Goal: Task Accomplishment & Management: Use online tool/utility

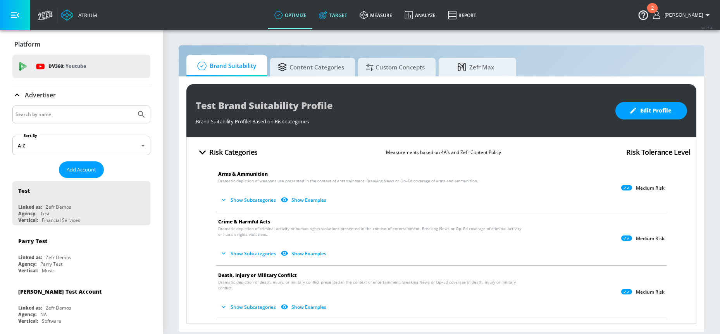
click at [349, 14] on link "Target" at bounding box center [333, 15] width 41 height 28
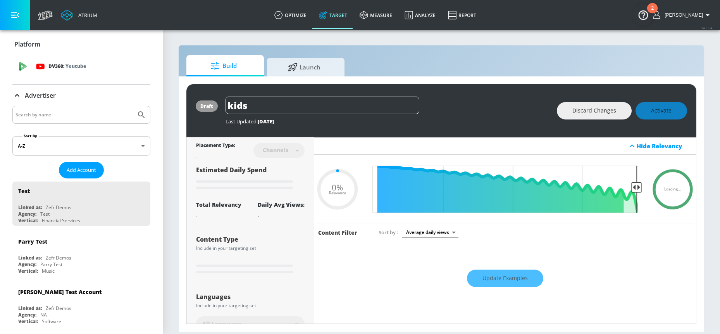
type input "0.59"
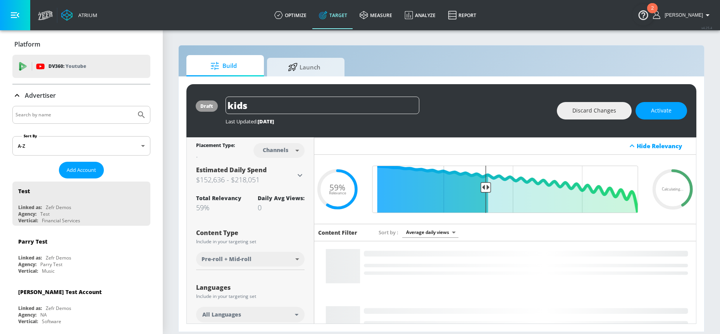
click at [77, 115] on input "Search by name" at bounding box center [74, 115] width 117 height 10
type input "paramount"
click at [133, 106] on button "Submit Search" at bounding box center [141, 114] width 17 height 17
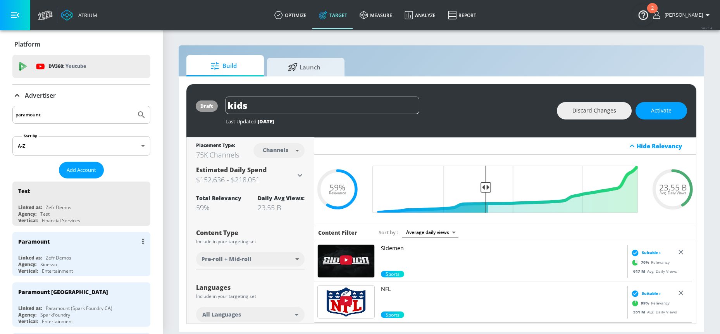
click at [79, 252] on div "Paramount Linked as: Zefr Demos Agency: Kinesso Vertical: Entertainment" at bounding box center [81, 254] width 138 height 44
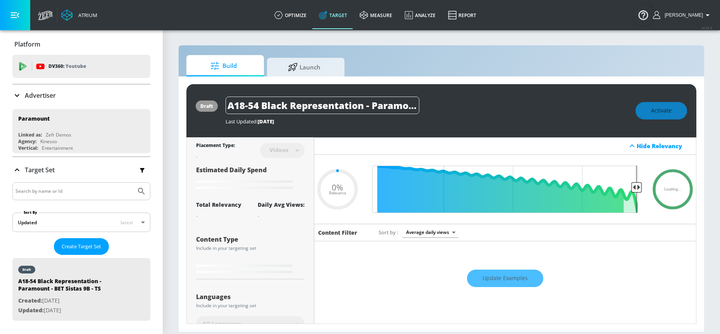
type input "0.05"
click at [19, 96] on icon at bounding box center [16, 95] width 9 height 9
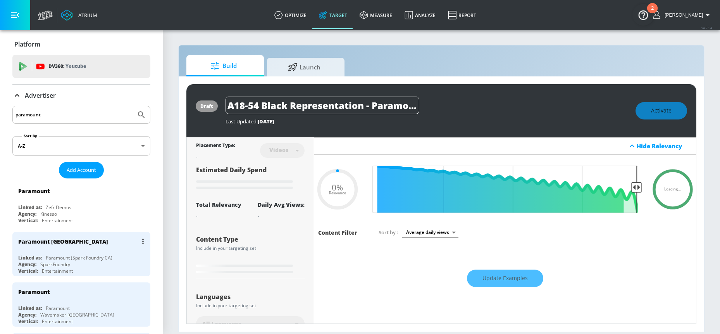
click at [102, 257] on div "Paramount (Spark Foundry CA)" at bounding box center [79, 257] width 67 height 7
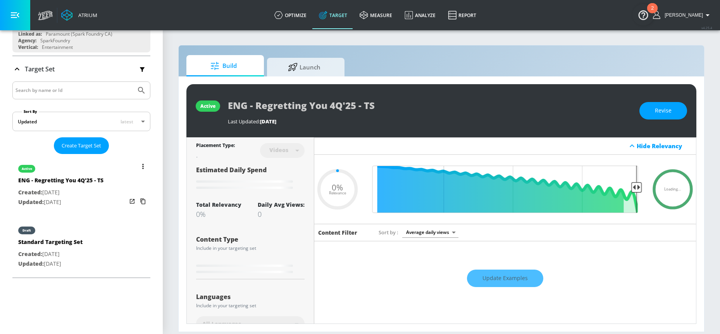
scroll to position [127, 0]
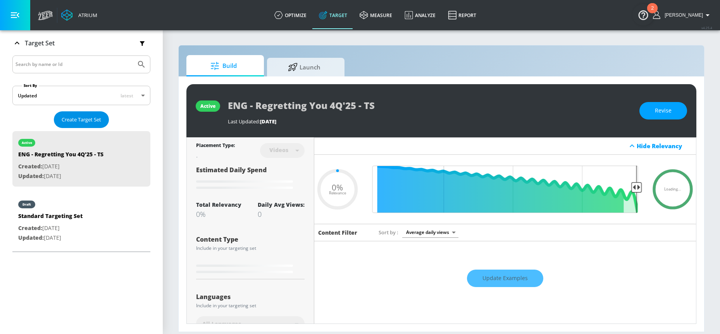
type input "0.25"
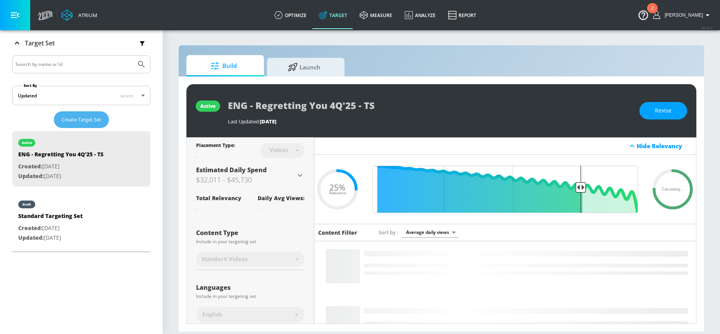
click at [87, 119] on span "Create Target Set" at bounding box center [82, 119] width 40 height 9
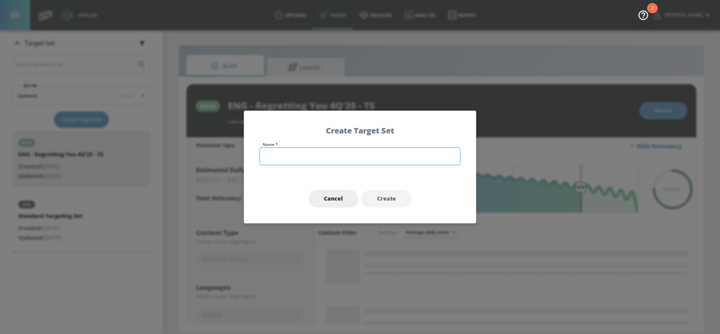
click at [330, 160] on input "text" at bounding box center [360, 156] width 201 height 18
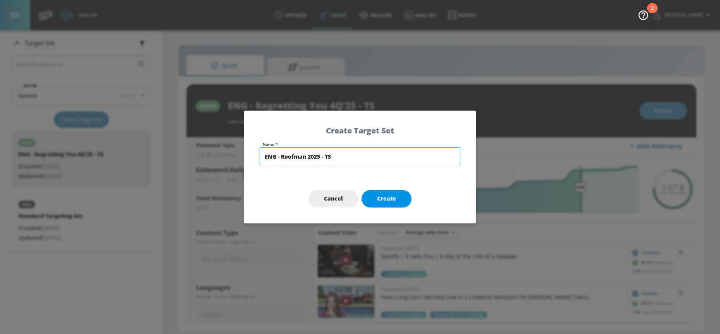
type input "ENG - Roofman 2025 - TS"
click at [392, 195] on span "Create" at bounding box center [386, 199] width 19 height 10
type input "ENG - Roofman 2025 - TS"
type input "channels"
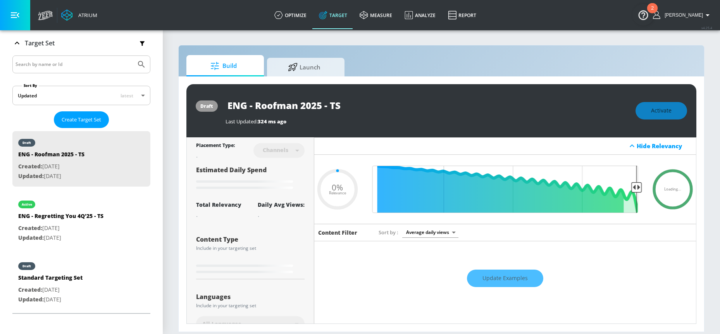
type input "0.6"
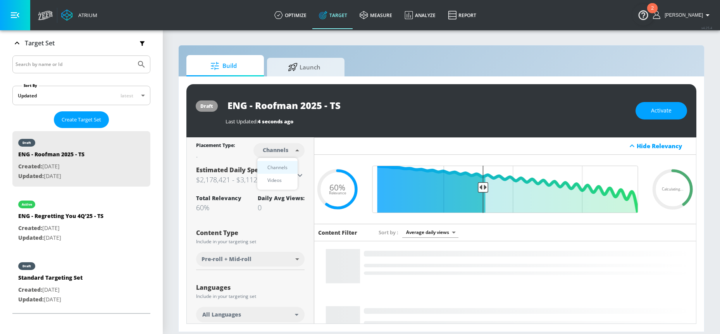
click at [294, 150] on body "Atrium optimize Target measure Analyze Report optimize Target measure Analyze R…" at bounding box center [360, 167] width 720 height 334
click at [289, 181] on li "Videos" at bounding box center [277, 180] width 40 height 13
type input "videos"
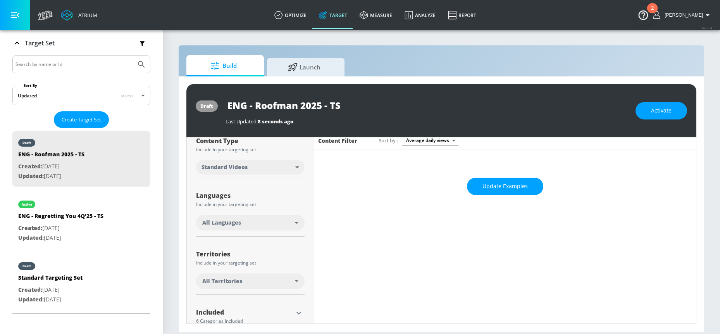
scroll to position [118, 0]
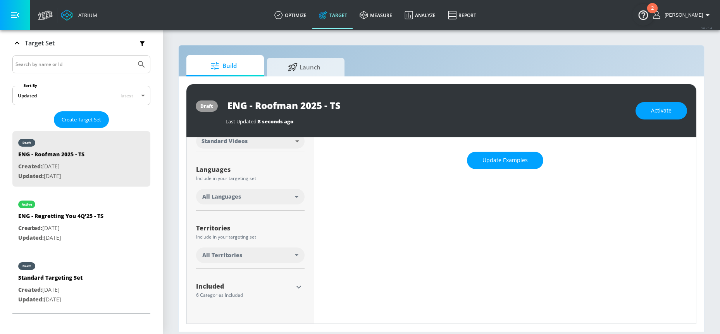
click at [270, 204] on div "All Languages" at bounding box center [250, 197] width 109 height 16
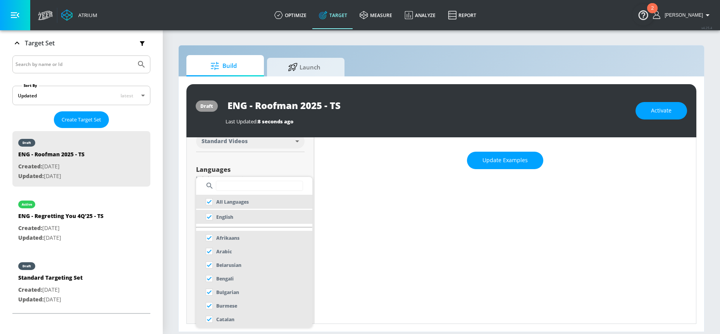
click at [267, 187] on input "text" at bounding box center [259, 186] width 87 height 10
click at [236, 213] on li "English" at bounding box center [254, 217] width 116 height 14
checkbox input "false"
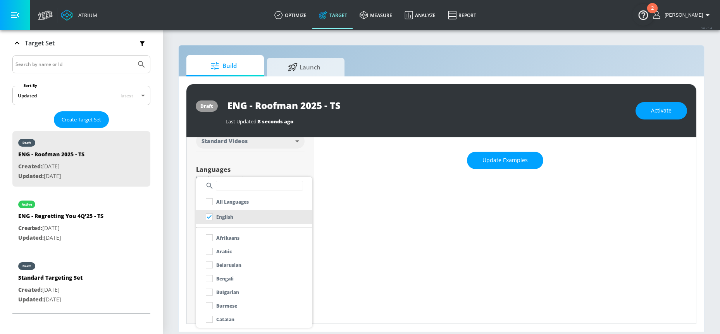
click at [178, 221] on div at bounding box center [360, 167] width 720 height 334
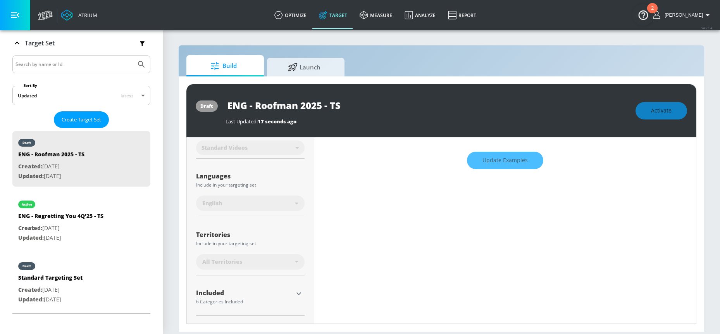
scroll to position [124, 0]
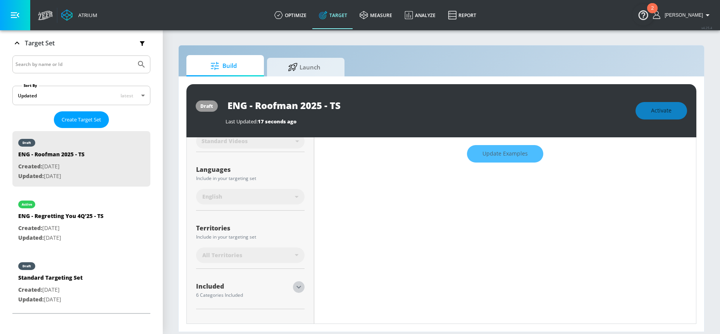
click at [302, 285] on button "button" at bounding box center [299, 287] width 12 height 12
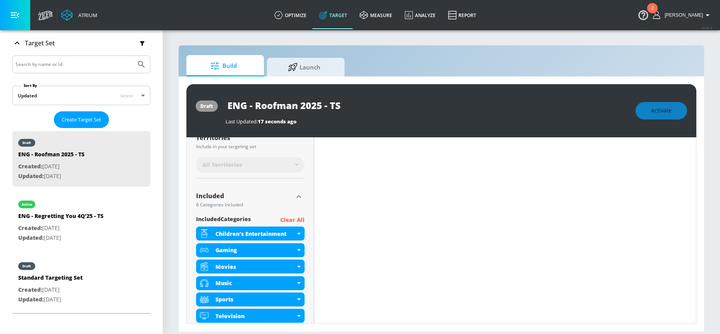
scroll to position [233, 0]
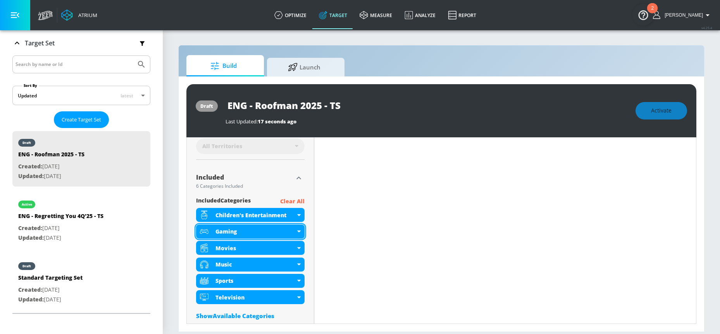
click at [299, 231] on div "Gaming" at bounding box center [250, 232] width 109 height 14
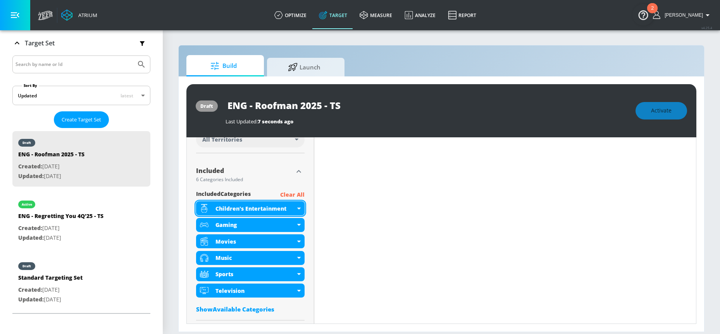
scroll to position [227, 0]
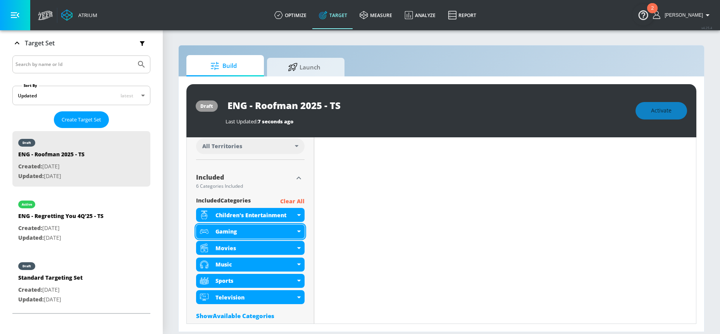
click at [297, 229] on div "Gaming" at bounding box center [250, 232] width 109 height 14
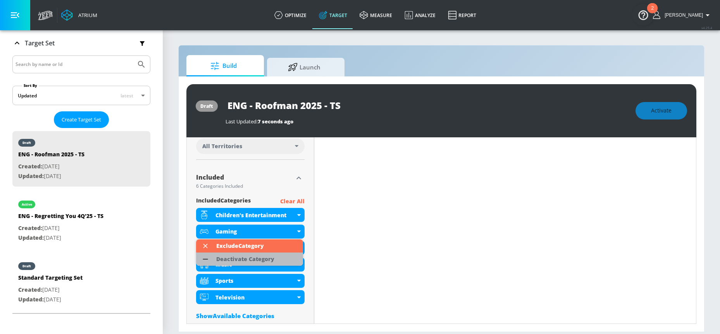
click at [275, 254] on div "Deactivate Category" at bounding box center [246, 258] width 66 height 13
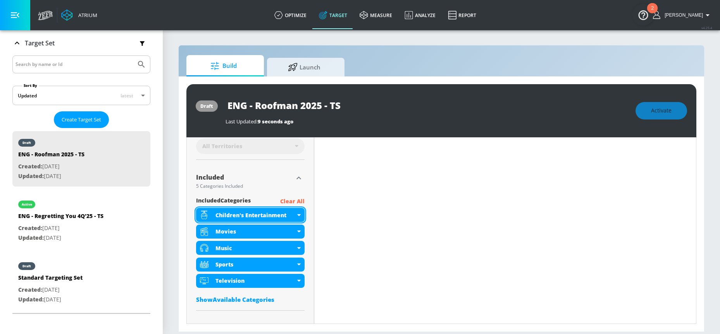
click at [297, 213] on div "Children's Entertainment" at bounding box center [250, 215] width 109 height 14
click at [285, 199] on p "Clear All" at bounding box center [292, 202] width 24 height 10
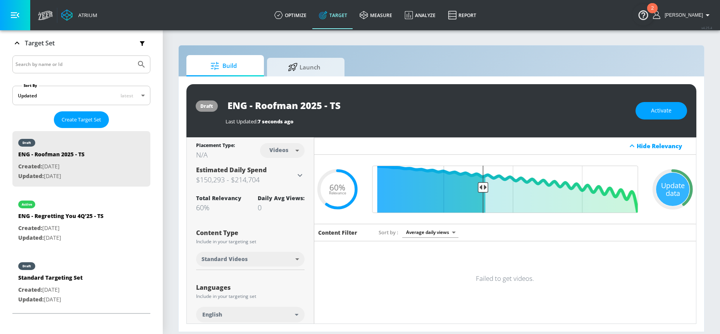
scroll to position [189, 0]
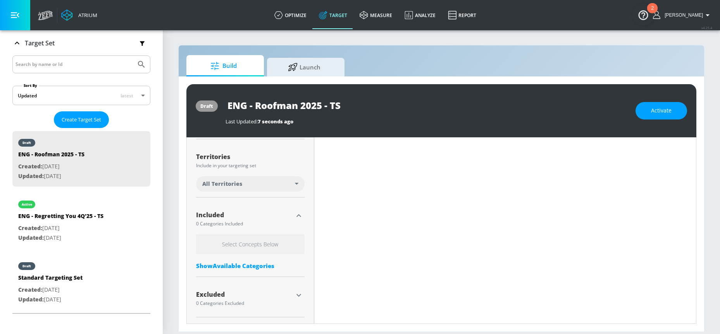
click at [252, 265] on div "Show Available Categories" at bounding box center [250, 266] width 109 height 8
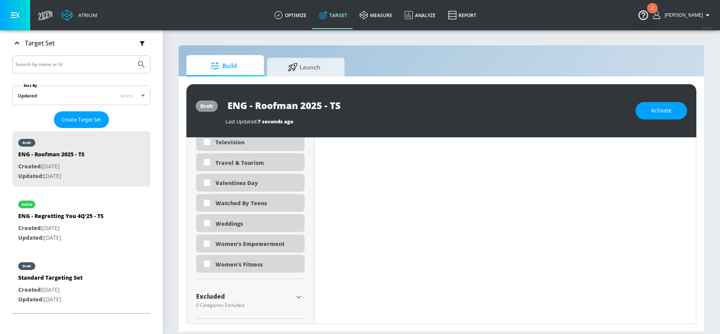
scroll to position [2423, 0]
click at [299, 297] on icon "button" at bounding box center [298, 295] width 9 height 9
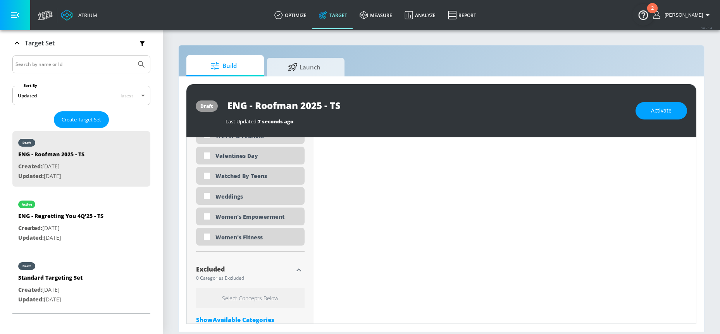
scroll to position [2495, 0]
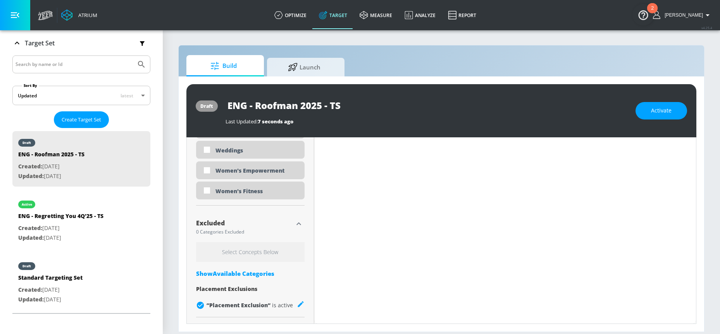
click at [242, 273] on div "Show Available Categories" at bounding box center [250, 274] width 109 height 8
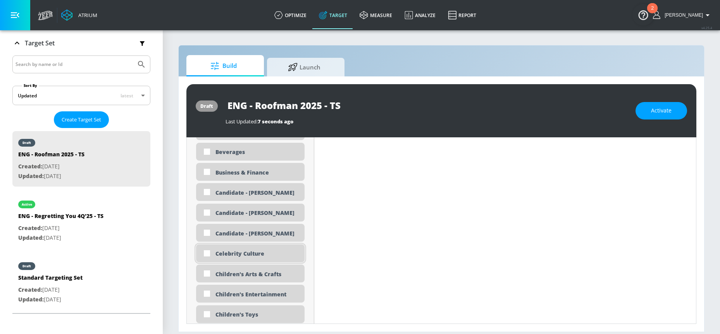
scroll to position [2836, 0]
click at [204, 252] on input "checkbox" at bounding box center [207, 252] width 14 height 14
checkbox input "true"
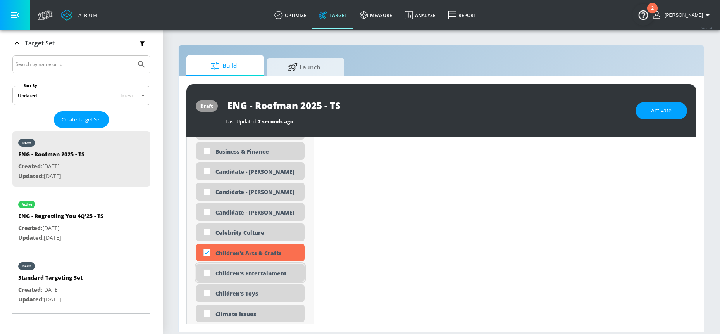
click at [206, 272] on input "checkbox" at bounding box center [207, 273] width 14 height 14
checkbox input "true"
click at [205, 290] on input "checkbox" at bounding box center [207, 293] width 14 height 14
checkbox input "true"
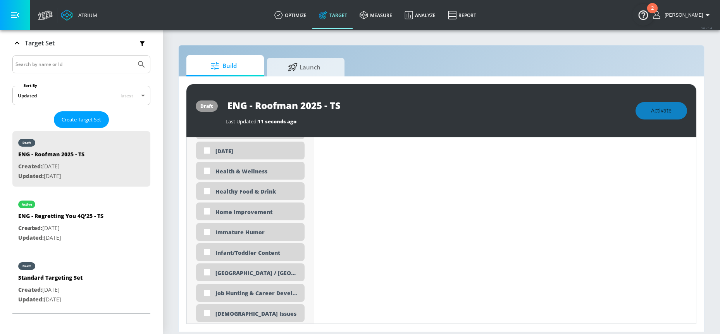
scroll to position [3478, 0]
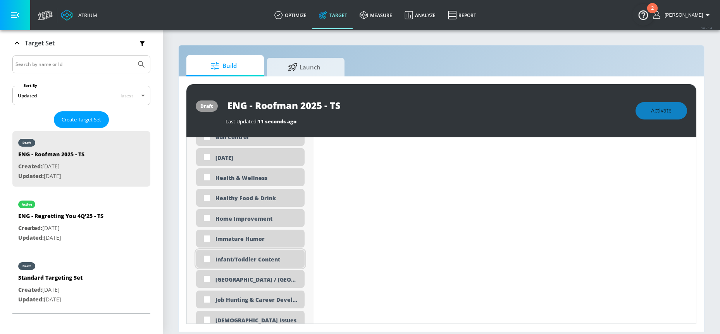
click at [206, 260] on input "checkbox" at bounding box center [207, 259] width 14 height 14
checkbox input "true"
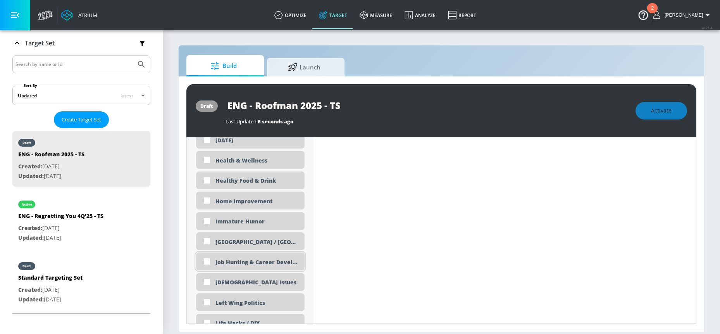
scroll to position [3485, 0]
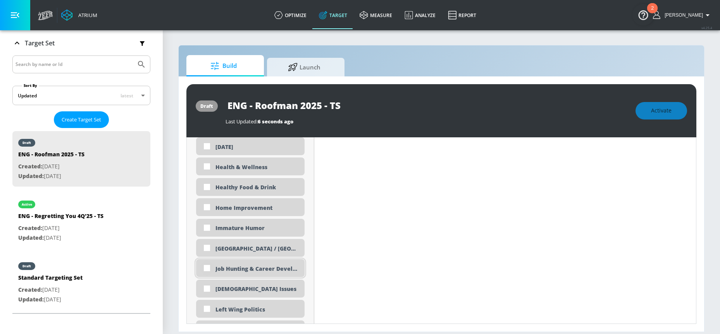
click at [206, 269] on input "checkbox" at bounding box center [207, 268] width 14 height 14
checkbox input "true"
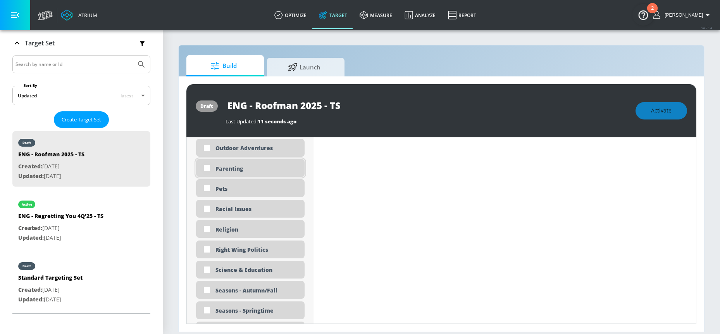
scroll to position [4022, 0]
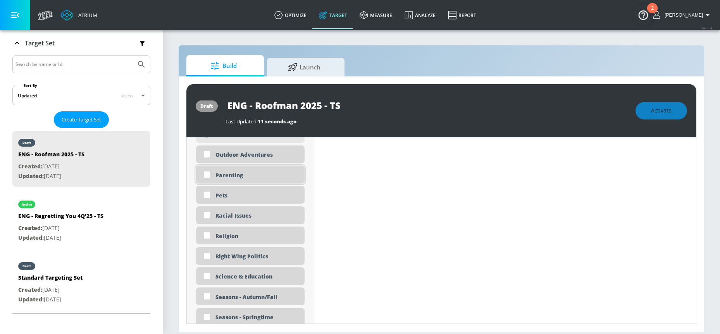
click at [206, 173] on input "checkbox" at bounding box center [207, 175] width 14 height 14
checkbox input "true"
click at [205, 236] on input "checkbox" at bounding box center [207, 235] width 14 height 14
checkbox input "true"
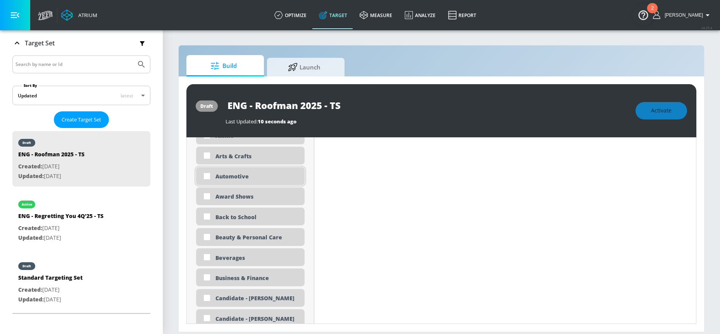
scroll to position [398, 0]
click at [208, 195] on input "checkbox" at bounding box center [207, 195] width 14 height 14
checkbox input "true"
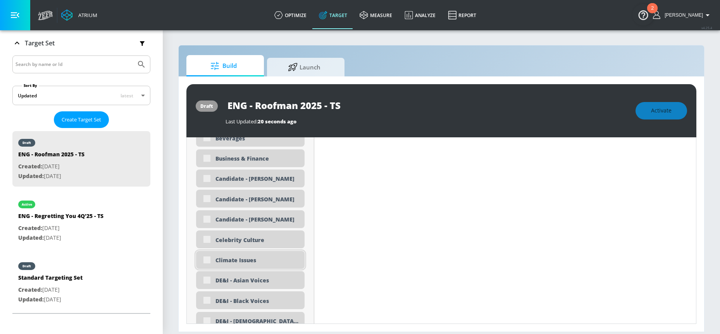
scroll to position [508, 0]
click at [207, 239] on input "checkbox" at bounding box center [207, 239] width 14 height 14
checkbox input "true"
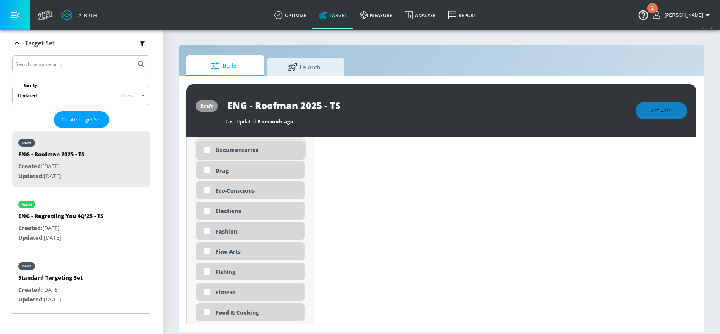
scroll to position [763, 0]
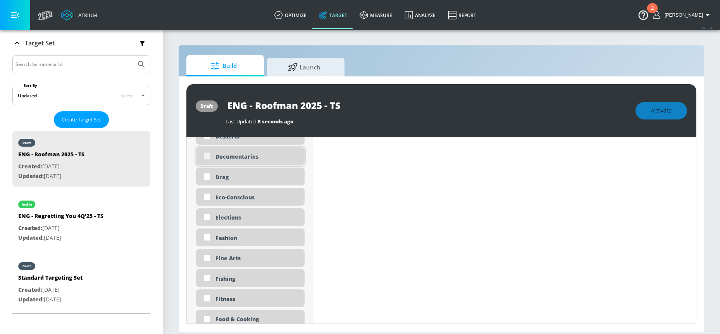
click at [207, 158] on input "checkbox" at bounding box center [207, 156] width 14 height 14
checkbox input "true"
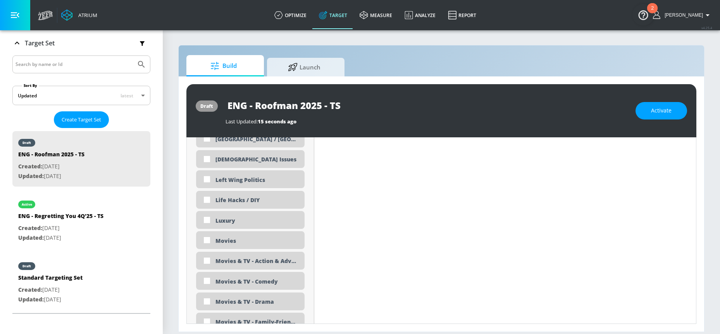
scroll to position [1316, 0]
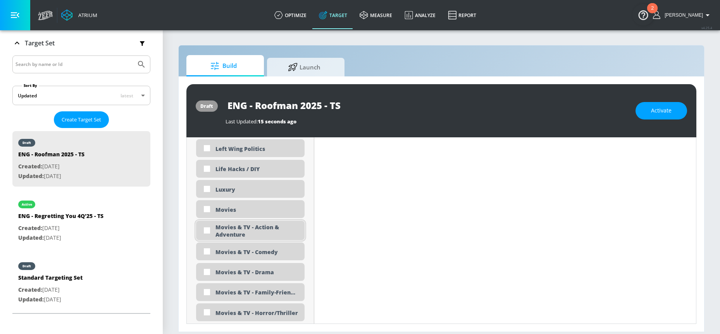
click at [232, 232] on div "Movies & TV - Action & Adventure" at bounding box center [257, 230] width 83 height 15
checkbox input "true"
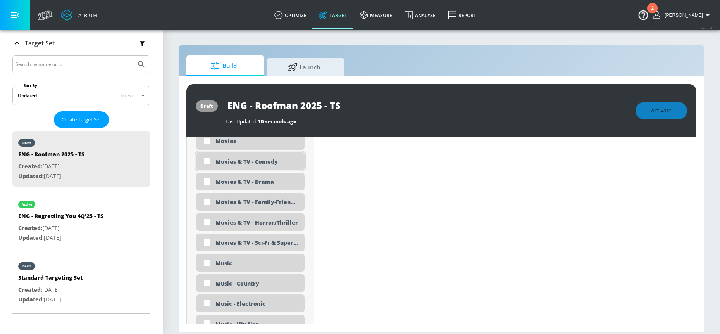
scroll to position [1394, 0]
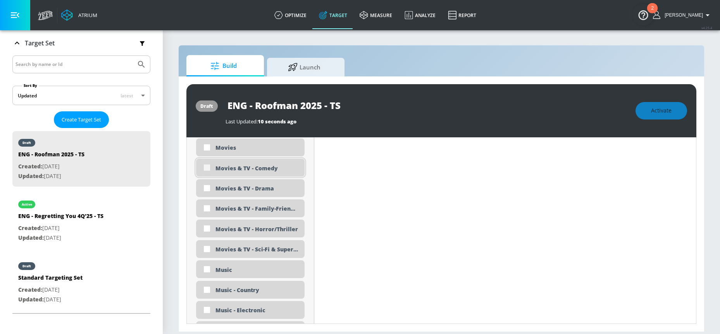
click at [208, 168] on input "checkbox" at bounding box center [207, 168] width 14 height 14
checkbox input "true"
click at [209, 188] on input "checkbox" at bounding box center [207, 188] width 14 height 14
checkbox input "true"
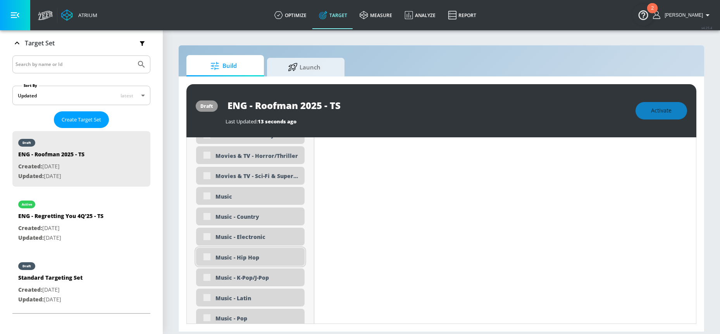
scroll to position [1476, 0]
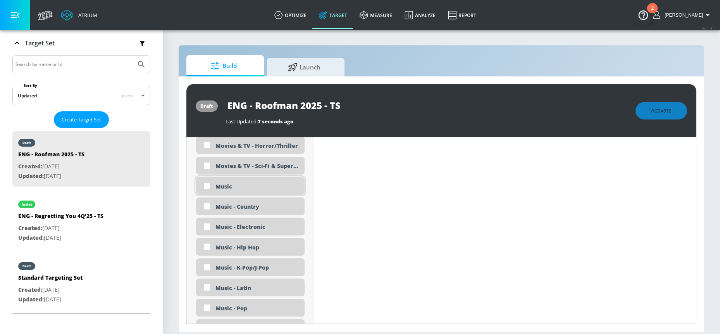
click at [204, 184] on input "checkbox" at bounding box center [207, 186] width 14 height 14
checkbox input "true"
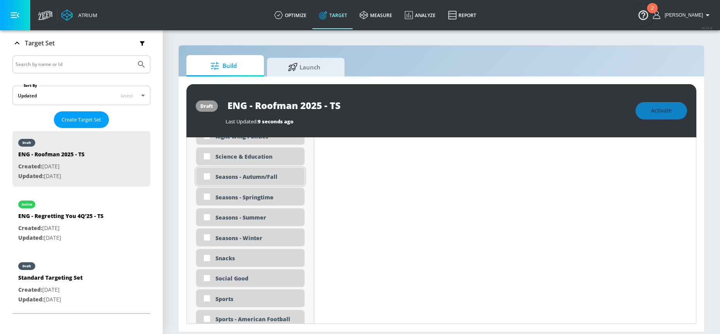
scroll to position [1773, 0]
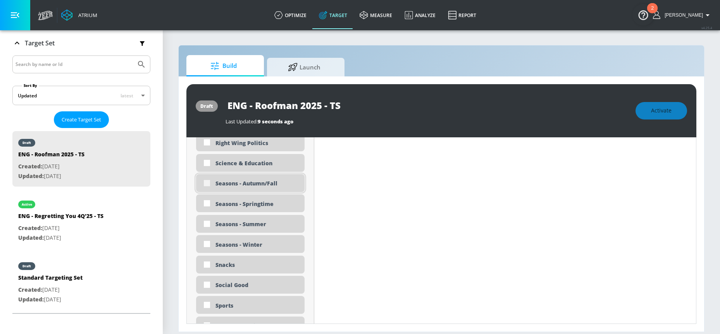
click at [208, 182] on input "checkbox" at bounding box center [207, 183] width 14 height 14
checkbox input "true"
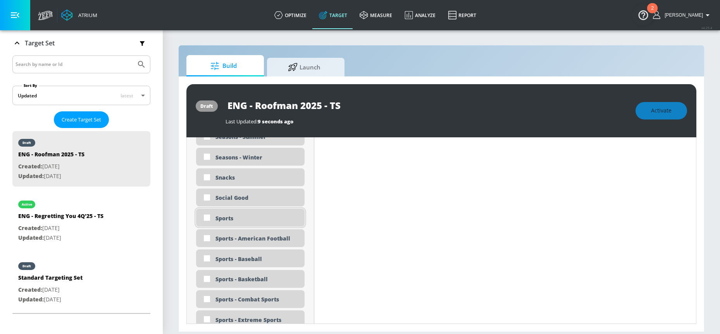
scroll to position [1867, 0]
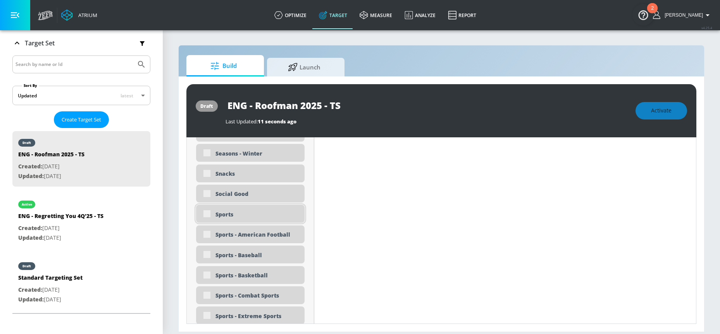
drag, startPoint x: 208, startPoint y: 218, endPoint x: 206, endPoint y: 213, distance: 4.9
click at [206, 213] on div "Sports" at bounding box center [250, 214] width 109 height 18
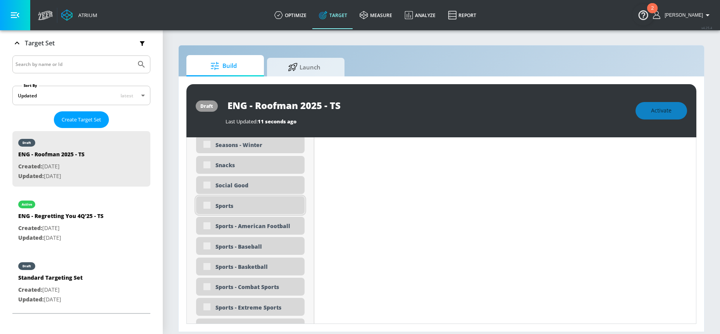
scroll to position [1876, 0]
click at [207, 204] on input "checkbox" at bounding box center [207, 204] width 14 height 14
checkbox input "true"
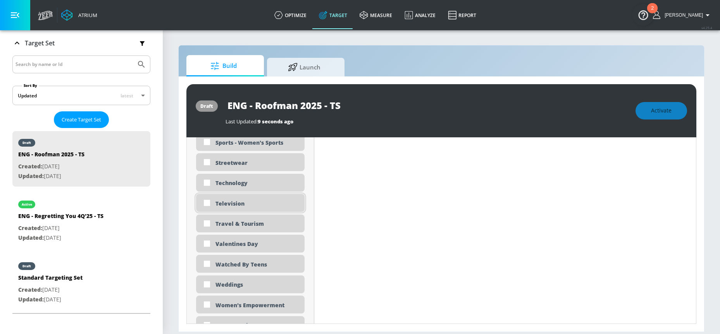
scroll to position [2166, 0]
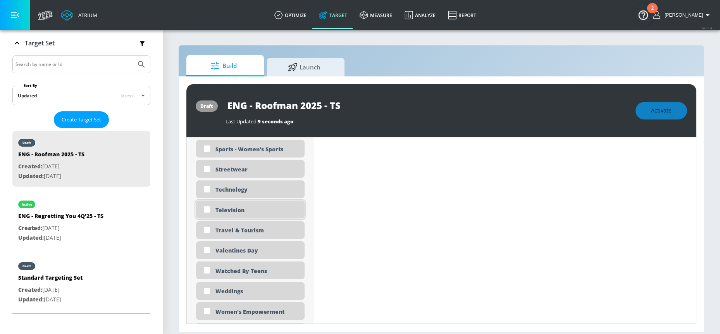
click at [208, 209] on input "checkbox" at bounding box center [207, 209] width 14 height 14
checkbox input "true"
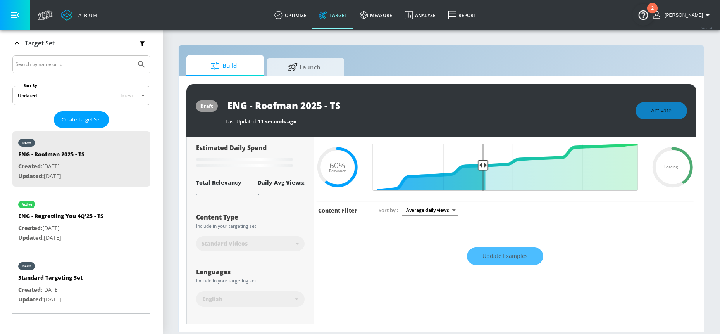
scroll to position [0, 0]
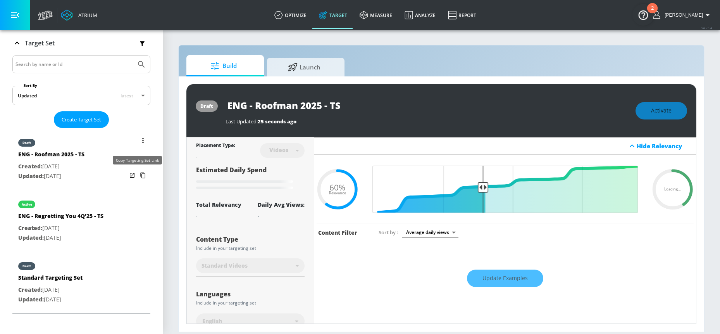
click at [140, 174] on icon "list of Target Set" at bounding box center [142, 176] width 5 height 6
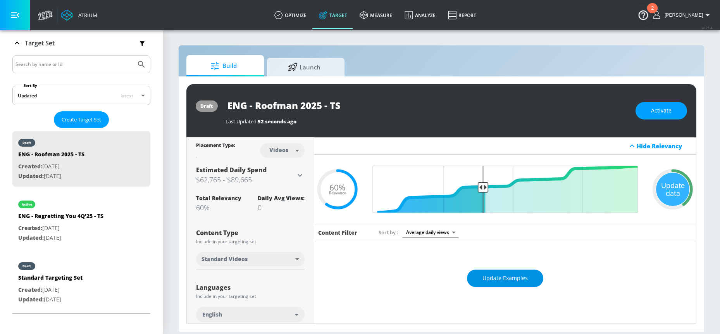
click at [504, 278] on span "Update Examples" at bounding box center [505, 278] width 45 height 10
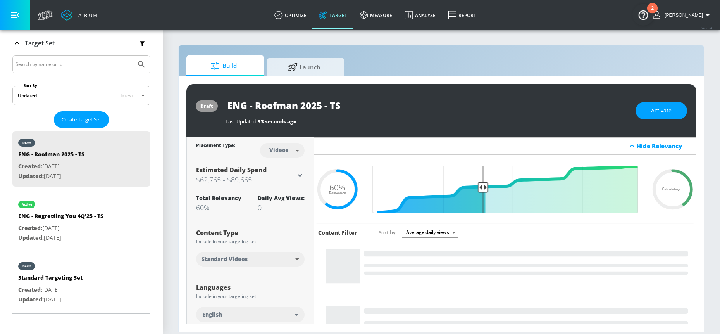
drag, startPoint x: 373, startPoint y: 105, endPoint x: 199, endPoint y: 105, distance: 173.3
click at [199, 105] on div "draft ENG - Roofman 2025 - TS Last Updated: 53 seconds ago Activate" at bounding box center [442, 110] width 510 height 53
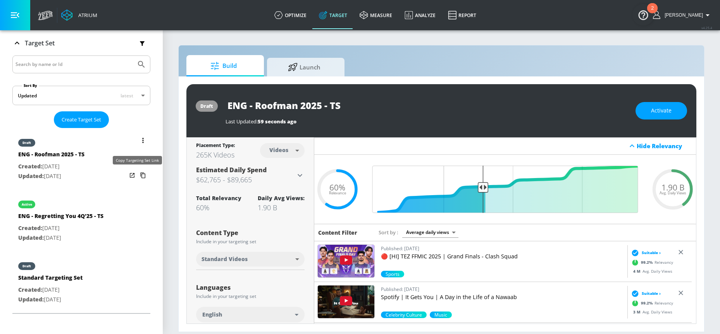
click at [137, 177] on icon "list of Target Set" at bounding box center [143, 175] width 12 height 12
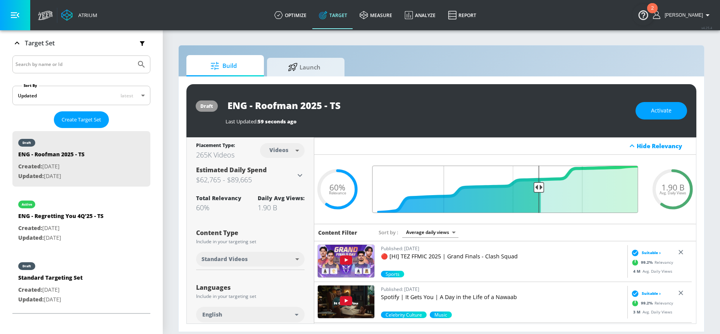
drag, startPoint x: 497, startPoint y: 189, endPoint x: 534, endPoint y: 187, distance: 37.3
type input "0.4"
click at [534, 187] on input "Final Threshold" at bounding box center [506, 189] width 274 height 47
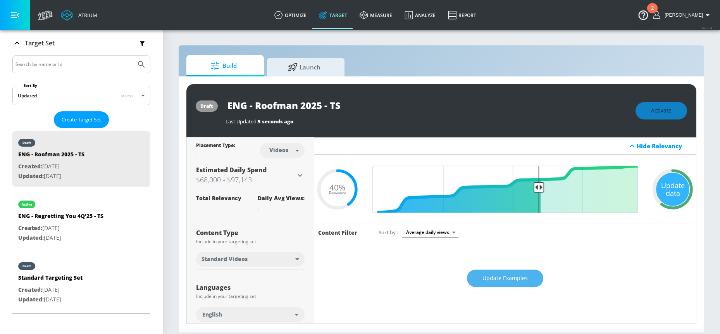
click at [483, 281] on span "Update Examples" at bounding box center [505, 278] width 45 height 10
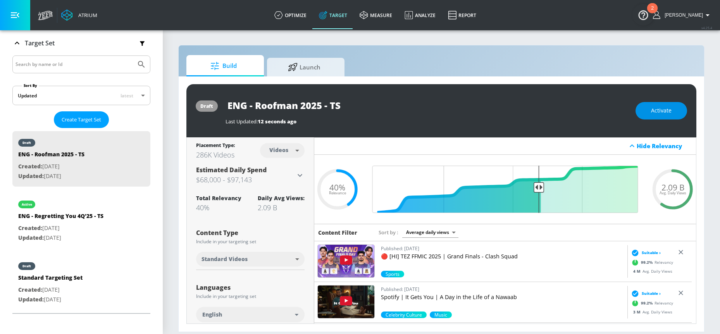
click at [674, 111] on button "Activate" at bounding box center [662, 110] width 52 height 17
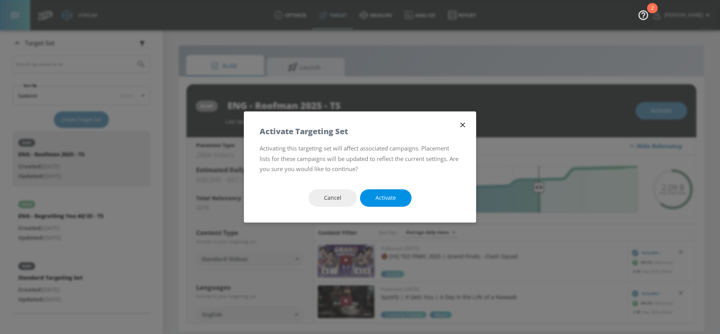
click at [402, 202] on button "Activate" at bounding box center [386, 197] width 52 height 17
